Goal: Information Seeking & Learning: Learn about a topic

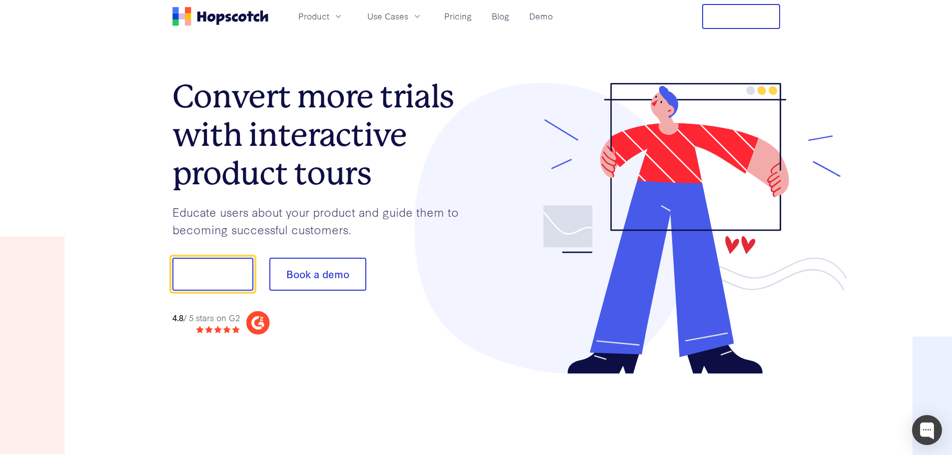
drag, startPoint x: 208, startPoint y: 277, endPoint x: 372, endPoint y: 368, distance: 187.3
click at [403, 387] on section "Convert more trials with interactive product tours Educate users about your pro…" at bounding box center [476, 228] width 608 height 391
click at [216, 279] on button "Show me!" at bounding box center [212, 274] width 81 height 33
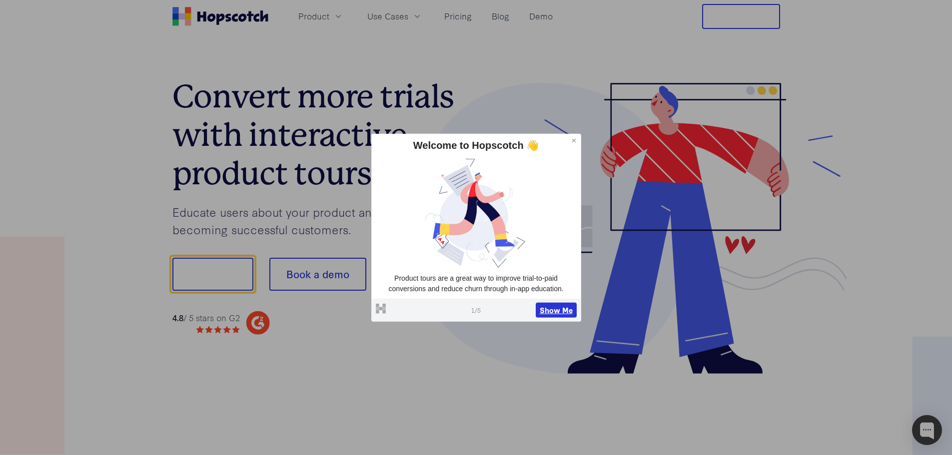
click at [558, 312] on button "Show Me" at bounding box center [556, 310] width 41 height 15
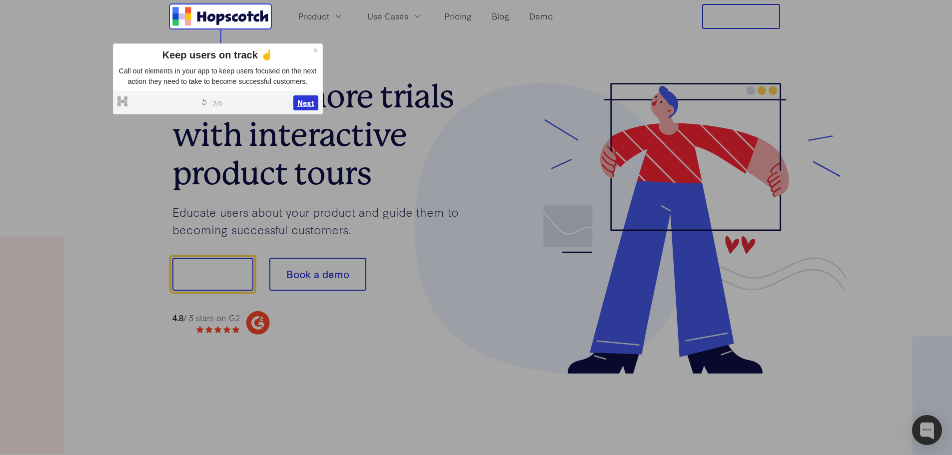
click at [308, 102] on button "Next" at bounding box center [305, 102] width 25 height 15
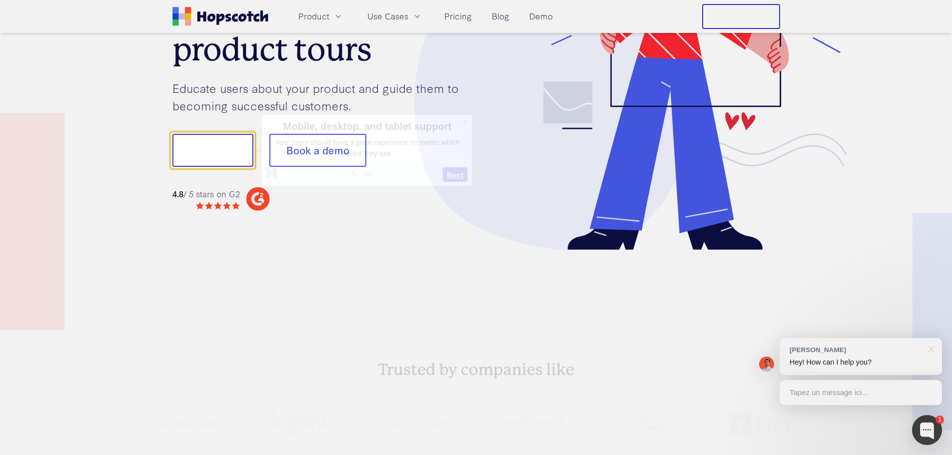
scroll to position [124, 0]
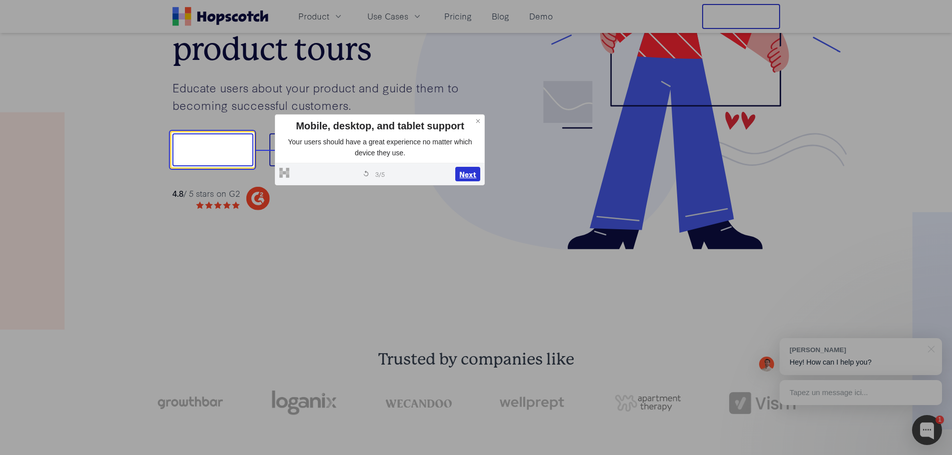
click at [464, 173] on button "Next" at bounding box center [467, 174] width 25 height 15
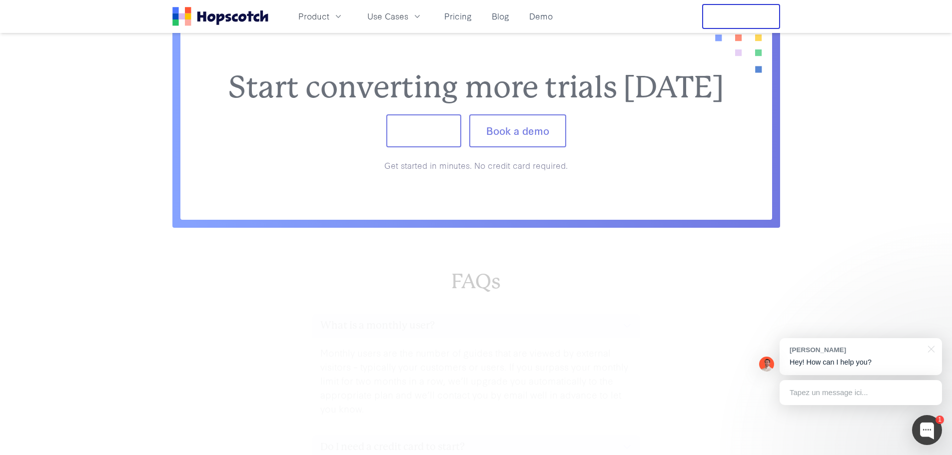
scroll to position [4175, 0]
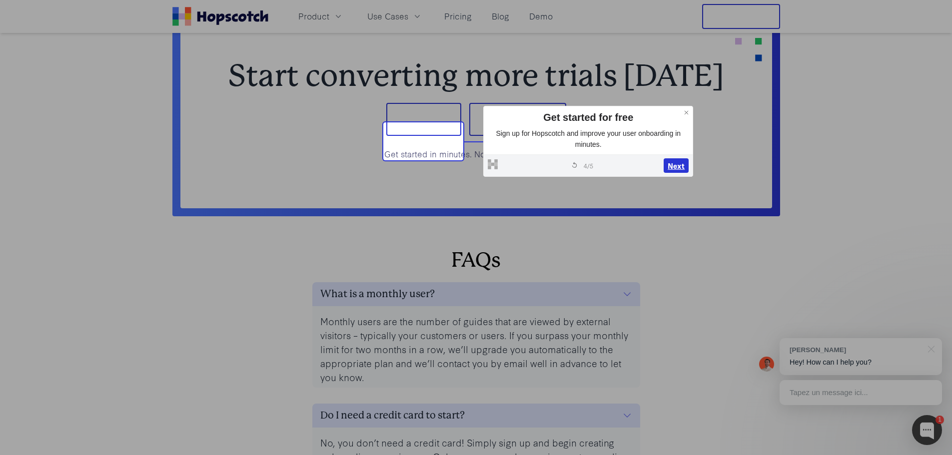
click at [665, 169] on button "Next" at bounding box center [676, 165] width 25 height 15
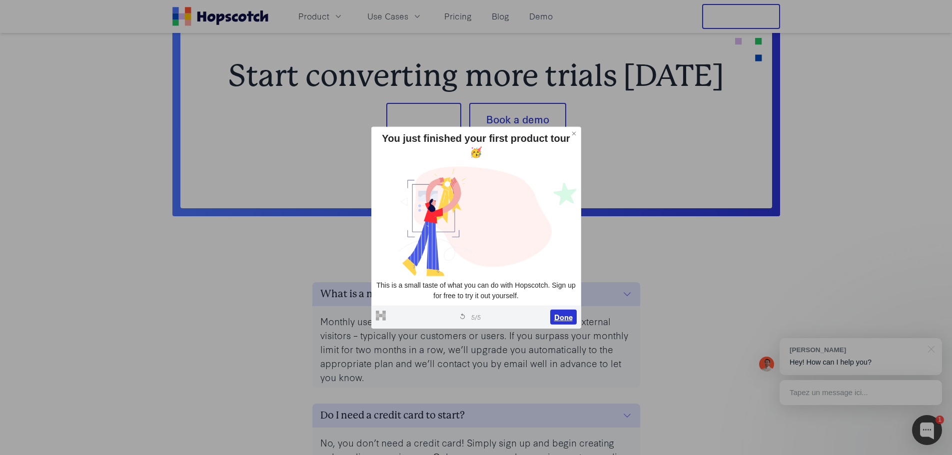
click at [559, 314] on button "Done" at bounding box center [563, 317] width 26 height 15
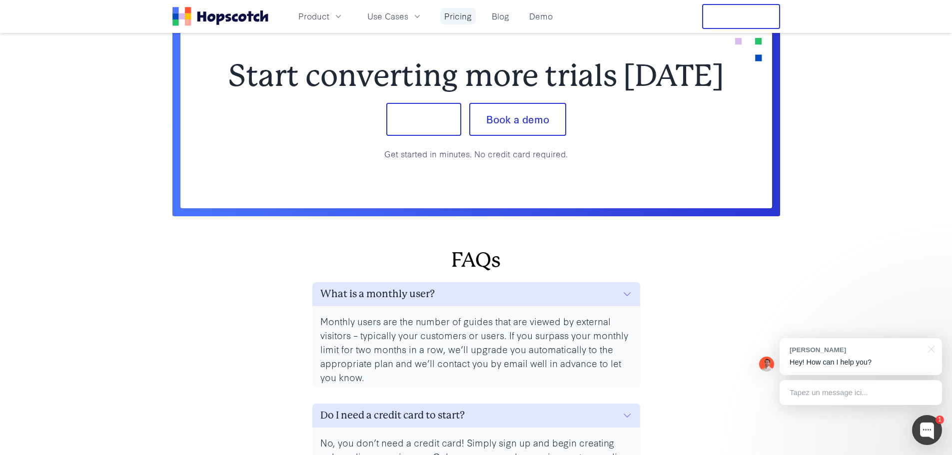
click at [461, 21] on link "Pricing" at bounding box center [457, 16] width 35 height 16
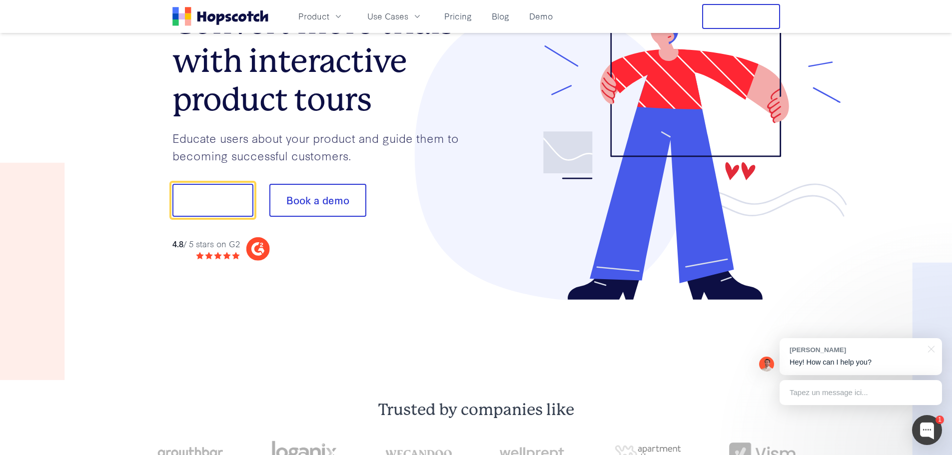
scroll to position [74, 0]
